Goal: Find specific page/section: Find specific page/section

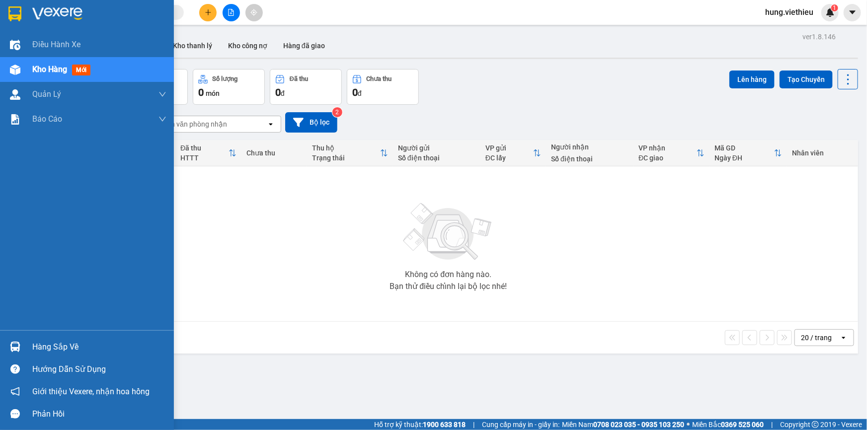
click at [39, 345] on div "Hàng sắp về" at bounding box center [99, 347] width 134 height 15
click at [46, 344] on div "Hàng sắp về" at bounding box center [99, 347] width 134 height 15
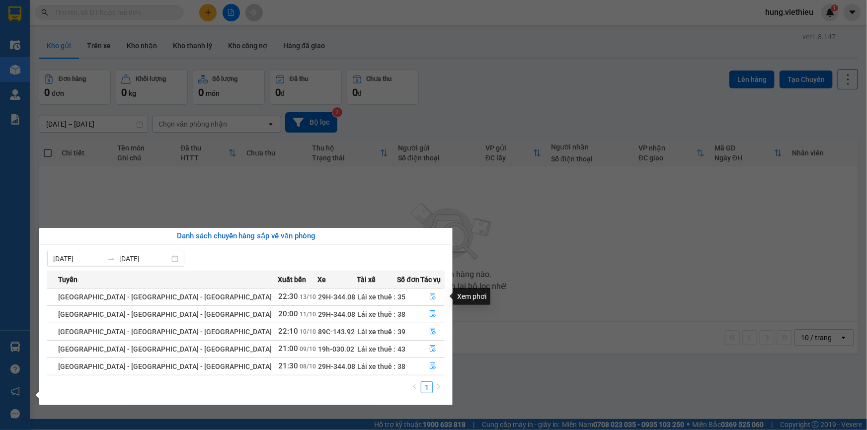
click at [430, 294] on icon "file-done" at bounding box center [433, 296] width 6 height 7
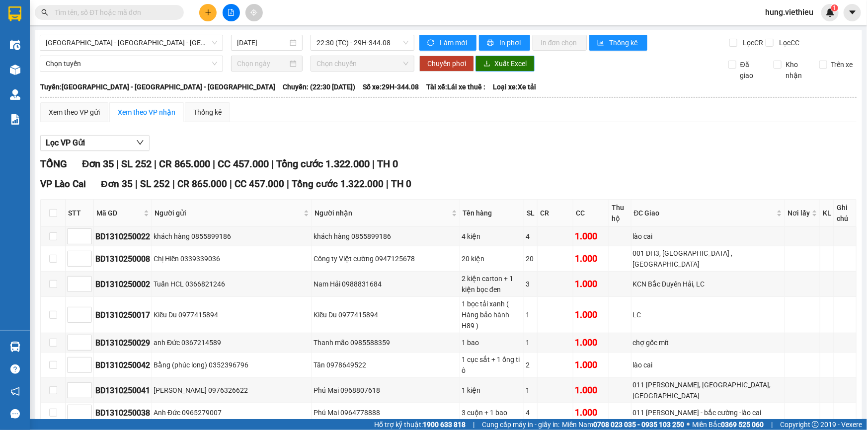
click at [516, 65] on span "Xuất Excel" at bounding box center [510, 63] width 32 height 11
